Goal: Find specific page/section: Find specific page/section

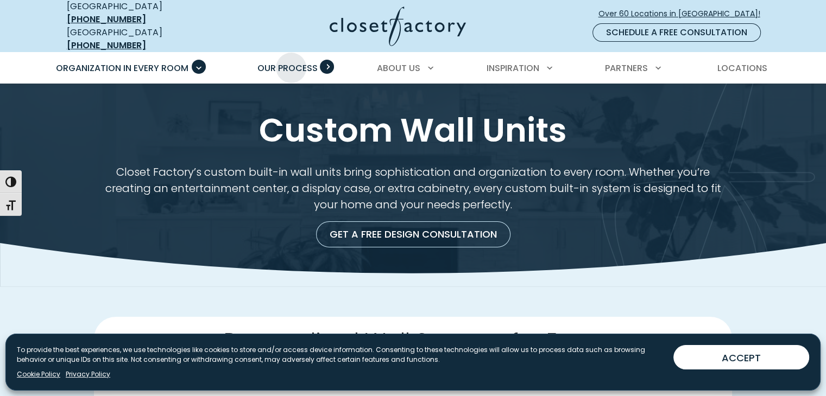
click at [291, 62] on span "Our Process" at bounding box center [287, 68] width 60 height 12
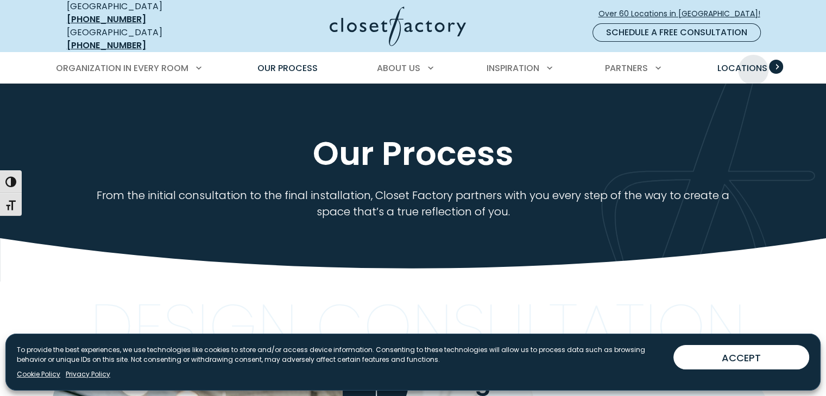
click at [753, 62] on span "Locations" at bounding box center [742, 68] width 50 height 12
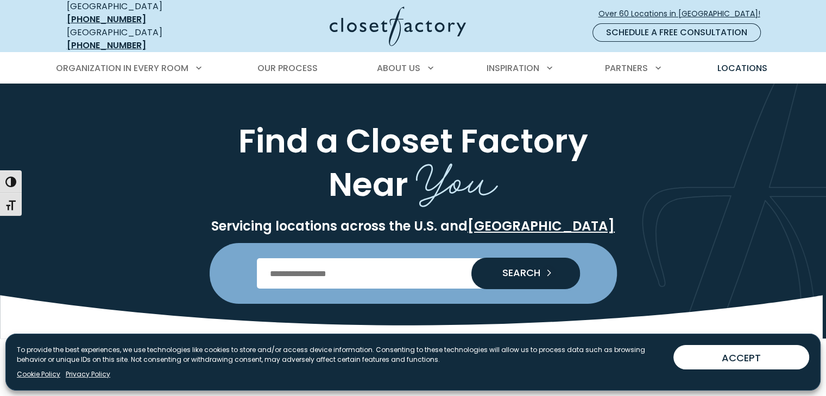
click at [302, 266] on input "Enter Postal Code" at bounding box center [413, 274] width 312 height 30
type input "*****"
click at [508, 268] on span "SEARCH" at bounding box center [517, 273] width 47 height 10
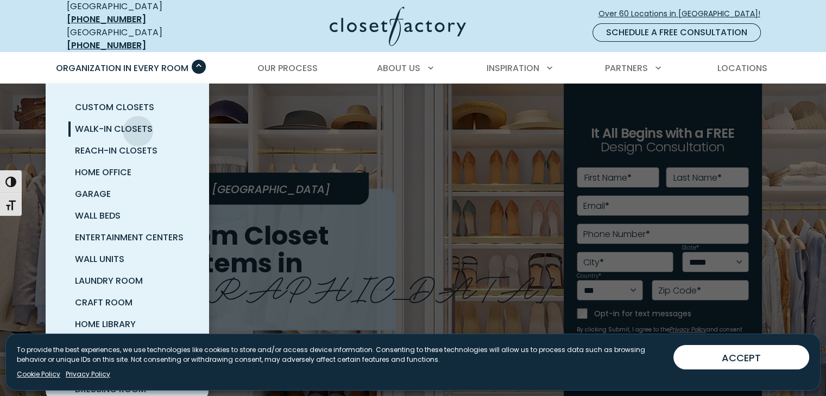
click at [138, 123] on span "Walk-In Closets" at bounding box center [114, 129] width 78 height 12
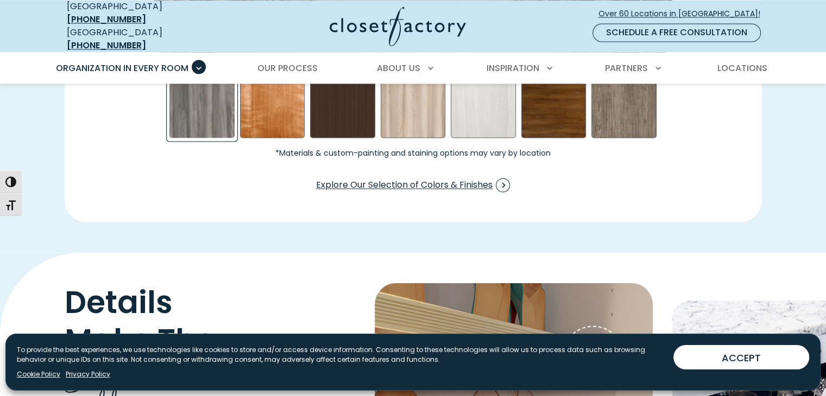
scroll to position [1792, 0]
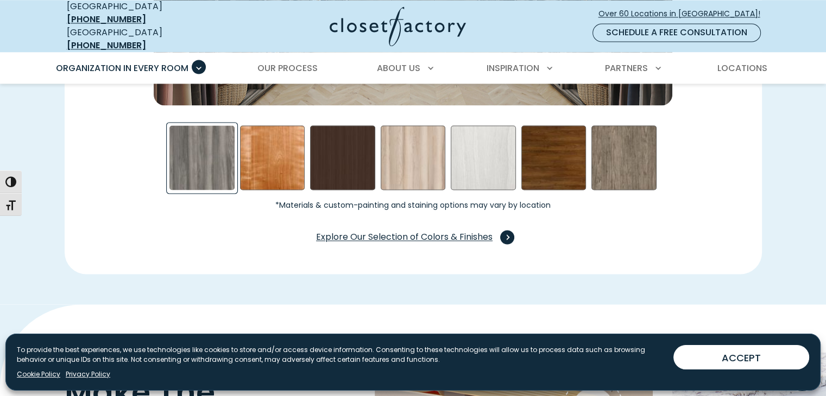
click at [382, 230] on span "Explore Our Selection of Colors & Finishes" at bounding box center [413, 237] width 194 height 14
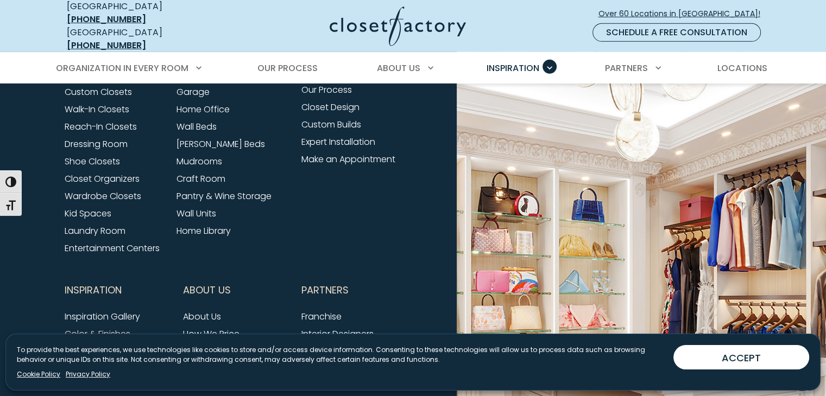
scroll to position [3075, 0]
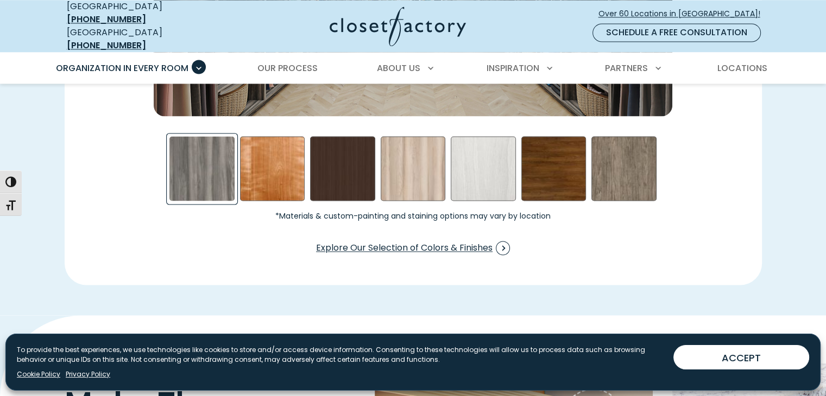
scroll to position [1792, 0]
